Goal: Navigation & Orientation: Find specific page/section

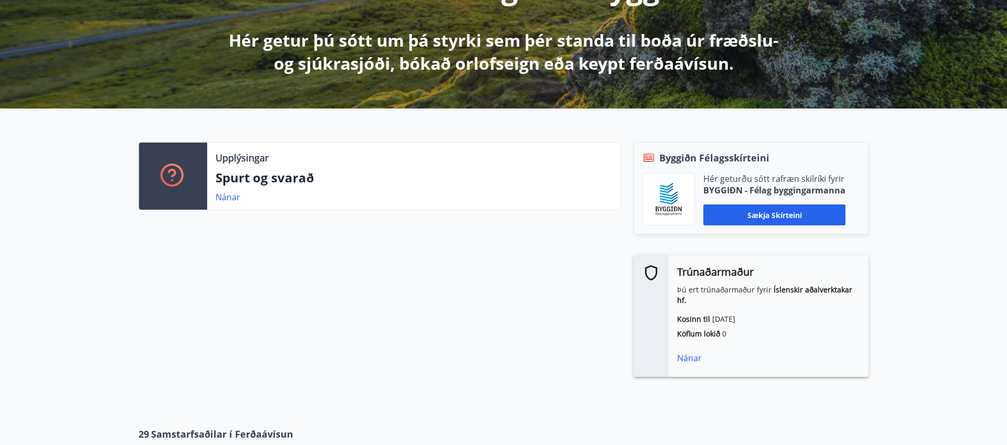
scroll to position [177, 0]
click at [694, 352] on div "Nánar" at bounding box center [768, 358] width 183 height 13
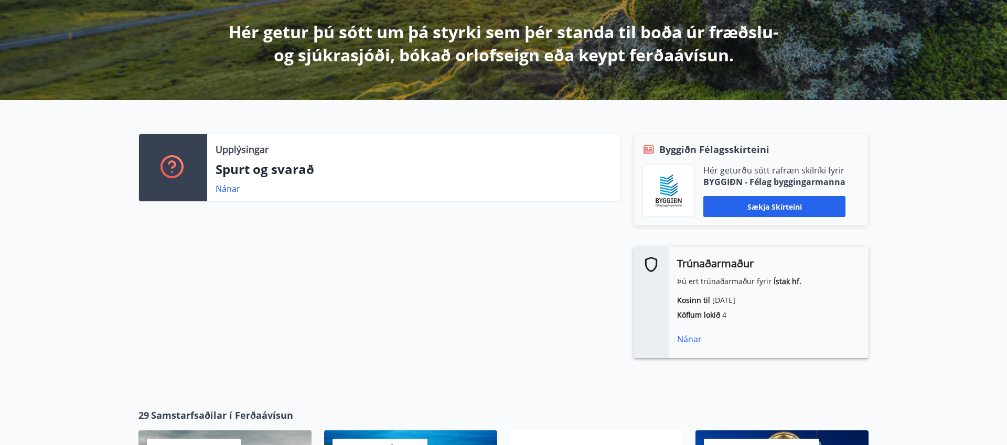
scroll to position [188, 0]
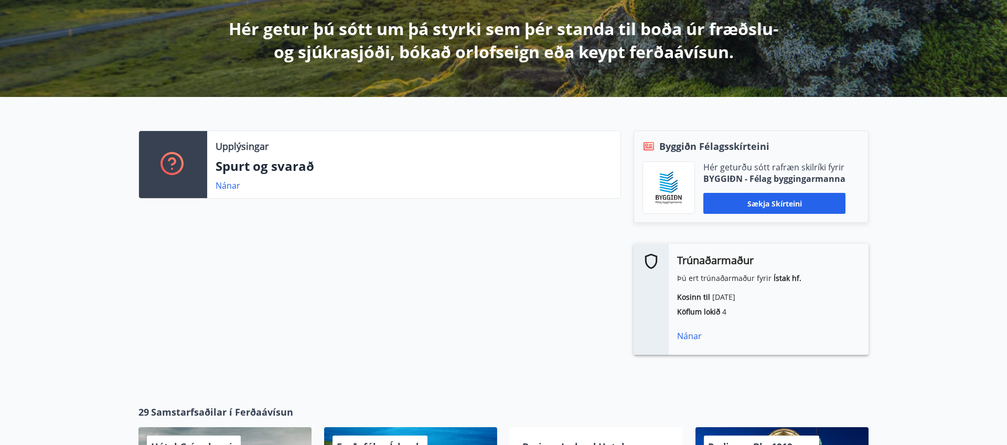
click at [685, 333] on div "Nánar" at bounding box center [768, 336] width 183 height 13
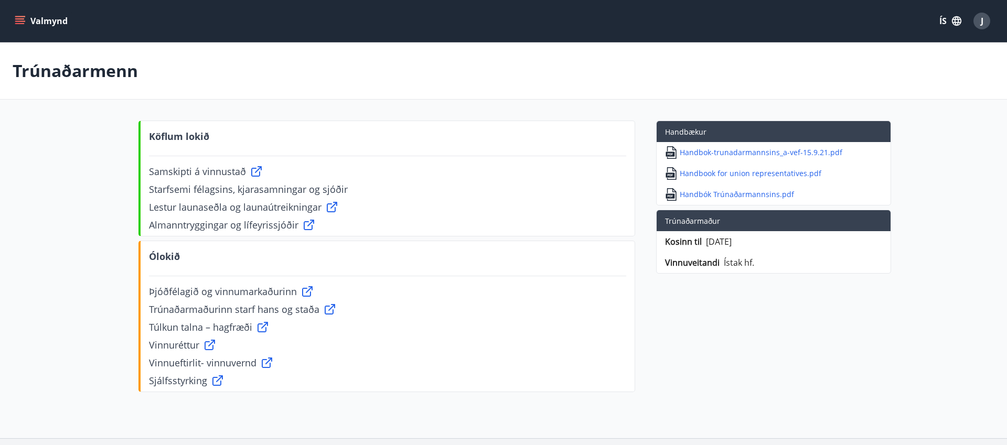
click at [255, 171] on icon at bounding box center [256, 171] width 13 height 13
click at [304, 229] on icon at bounding box center [309, 225] width 10 height 10
click at [19, 26] on icon "menu" at bounding box center [20, 21] width 10 height 10
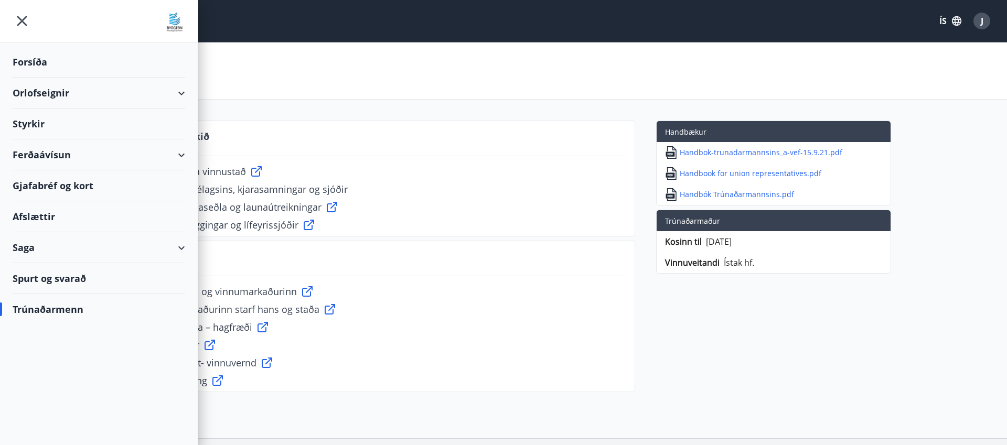
click at [58, 78] on div "Styrkir" at bounding box center [99, 62] width 173 height 31
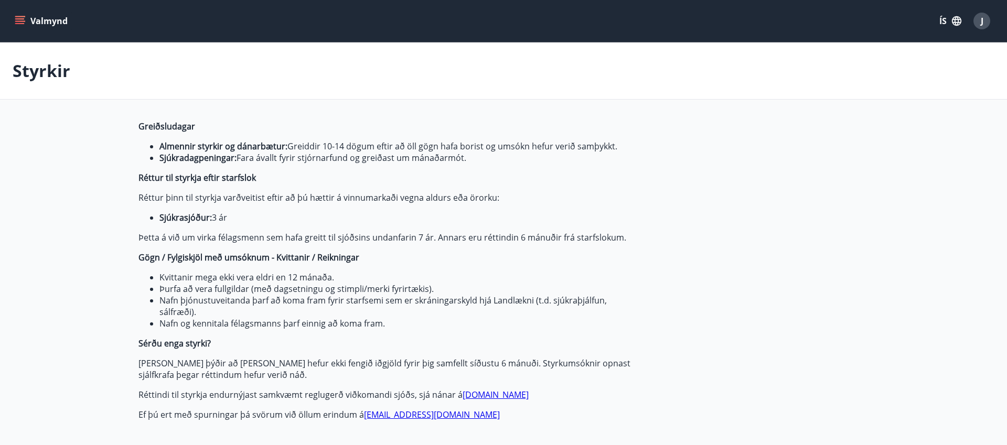
type input "***"
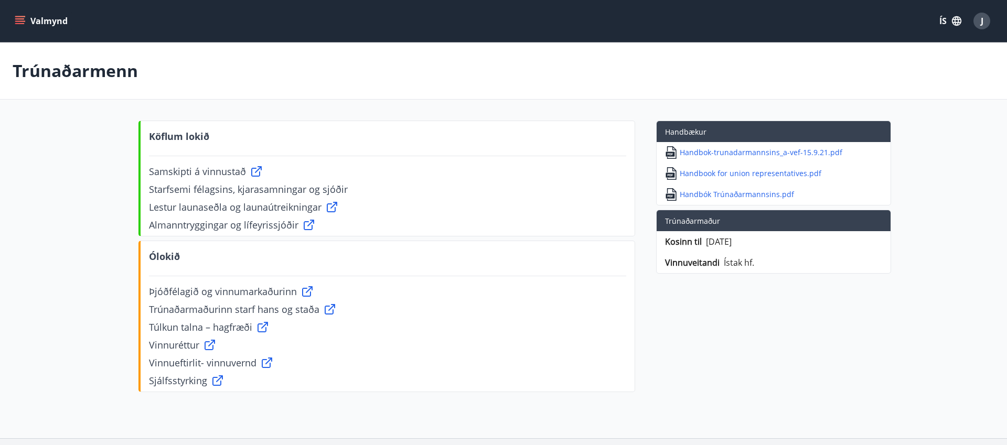
click at [27, 19] on button "Valmynd" at bounding box center [42, 21] width 59 height 19
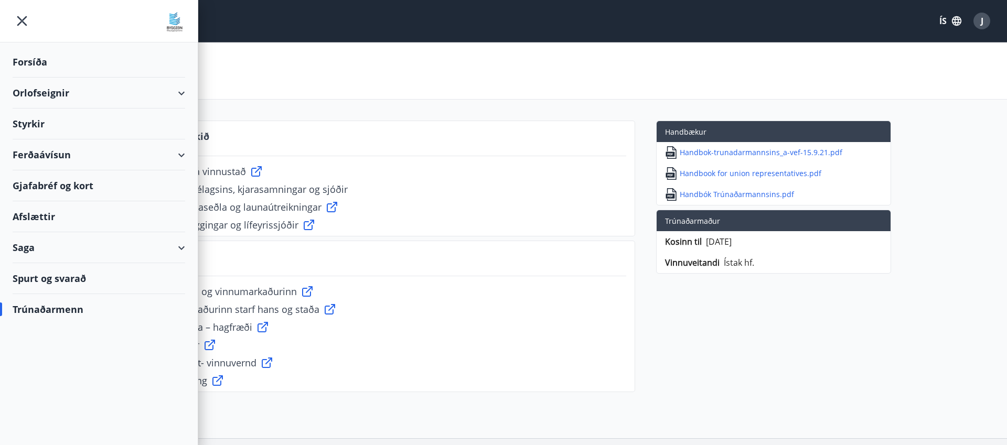
click at [50, 215] on div "Afslættir" at bounding box center [99, 216] width 173 height 31
